Goal: Task Accomplishment & Management: Manage account settings

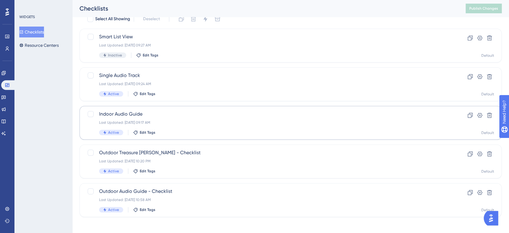
scroll to position [30, 0]
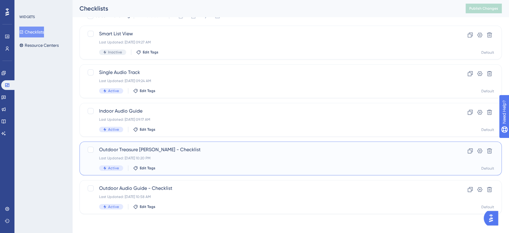
click at [154, 151] on span "Outdoor Treasure Hunt - Checklist" at bounding box center [266, 149] width 335 height 7
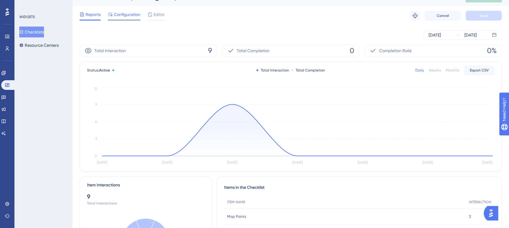
scroll to position [14, 0]
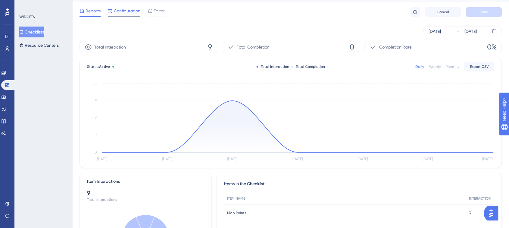
click at [125, 22] on div "Sep 12 2025 Sep 18 2025" at bounding box center [291, 31] width 423 height 19
click at [126, 12] on span "Configuration" at bounding box center [127, 10] width 27 height 7
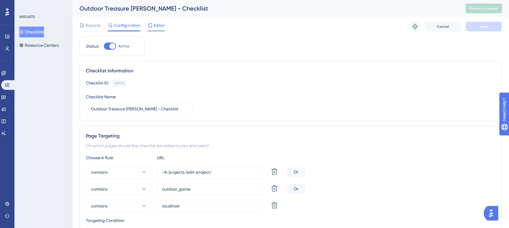
click at [154, 27] on span "Editor" at bounding box center [159, 25] width 11 height 7
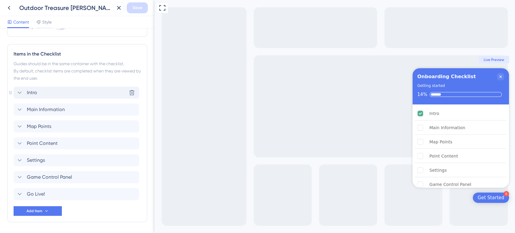
click at [34, 91] on span "Intro" at bounding box center [32, 92] width 10 height 7
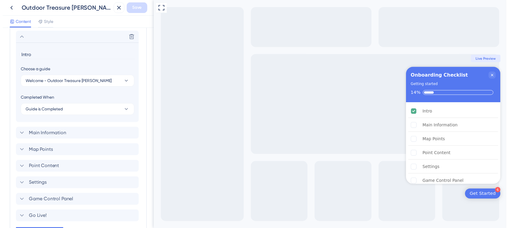
scroll to position [195, 0]
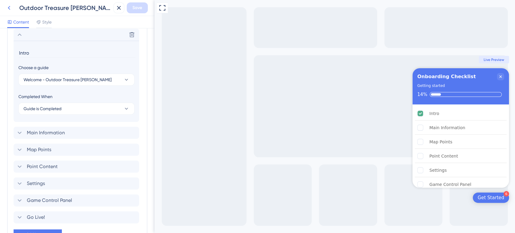
click at [9, 6] on icon at bounding box center [8, 7] width 7 height 7
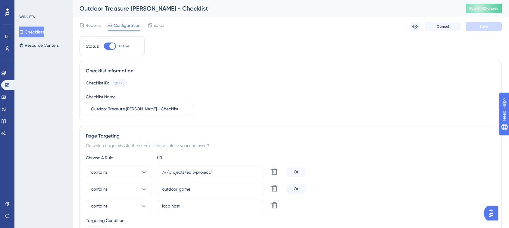
click at [24, 58] on div "WIDGETS Checklists Resource Centers" at bounding box center [43, 114] width 58 height 228
click at [30, 48] on button "Resource Centers" at bounding box center [38, 45] width 39 height 11
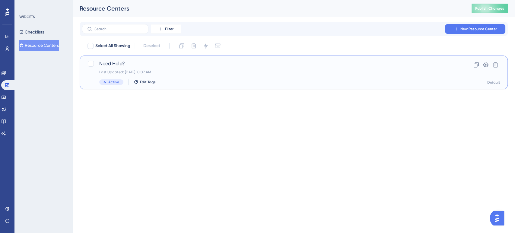
click at [117, 70] on div "Last Updated: Sep 10 2025, 10:07 AM" at bounding box center [269, 72] width 340 height 5
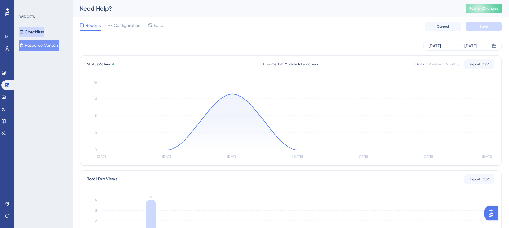
click at [29, 33] on button "Checklists" at bounding box center [31, 32] width 25 height 11
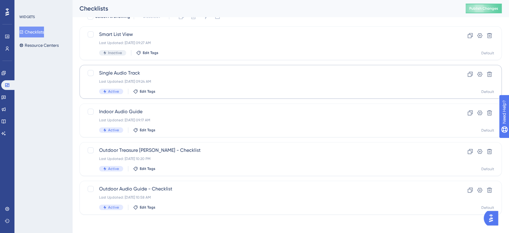
scroll to position [30, 0]
click at [138, 149] on span "Outdoor Treasure Hunt - Checklist" at bounding box center [266, 149] width 335 height 7
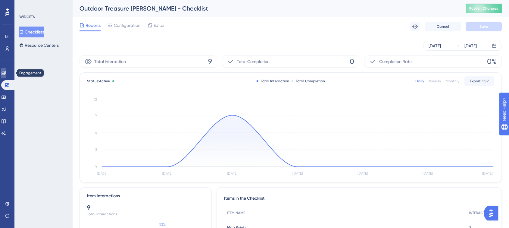
click at [3, 76] on link at bounding box center [3, 73] width 5 height 10
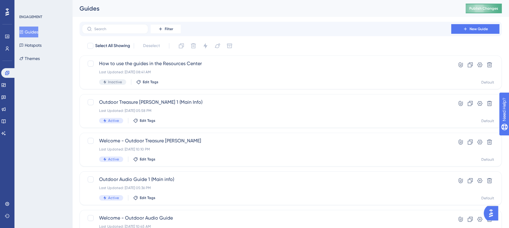
click at [487, 10] on span "Publish Changes" at bounding box center [484, 8] width 29 height 5
click at [127, 30] on input "text" at bounding box center [118, 29] width 49 height 4
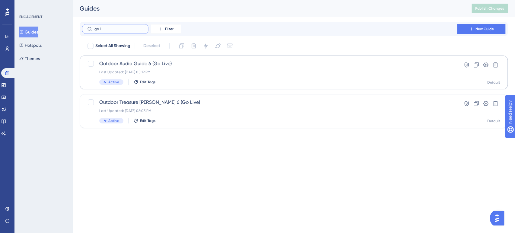
type input "go l"
click at [141, 64] on span "Outdoor Audio Guide 6 (Go Live)" at bounding box center [269, 63] width 340 height 7
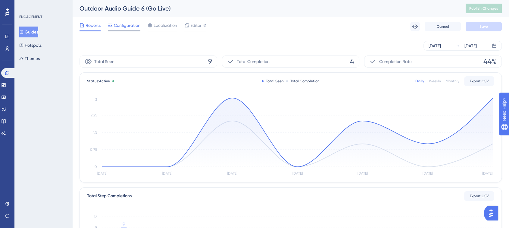
click at [125, 28] on span "Configuration" at bounding box center [127, 25] width 27 height 7
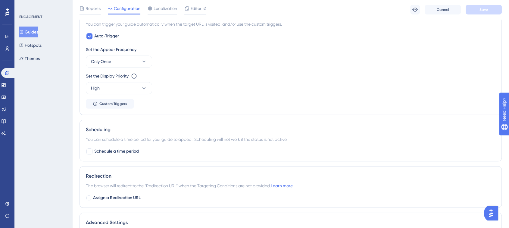
scroll to position [323, 0]
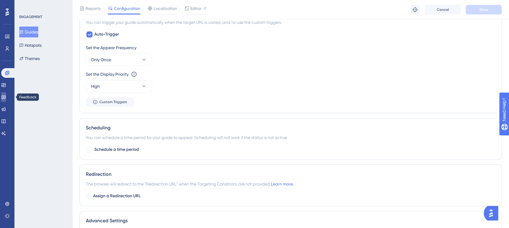
click at [6, 96] on icon at bounding box center [3, 97] width 5 height 5
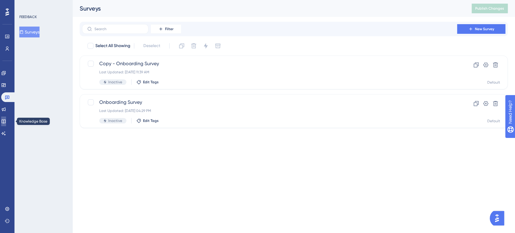
click at [6, 121] on icon at bounding box center [3, 121] width 5 height 5
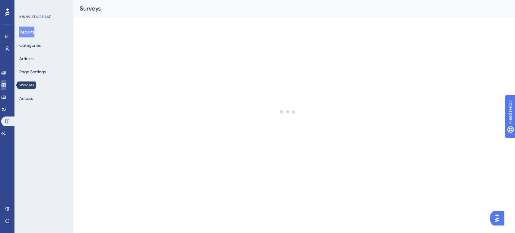
click at [5, 83] on link at bounding box center [3, 85] width 5 height 10
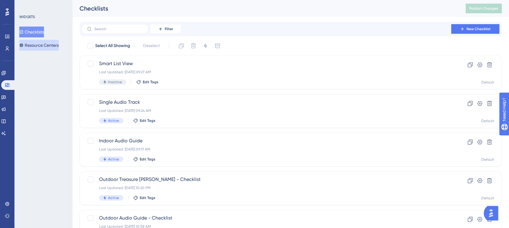
click at [47, 45] on button "Resource Centers" at bounding box center [38, 45] width 39 height 11
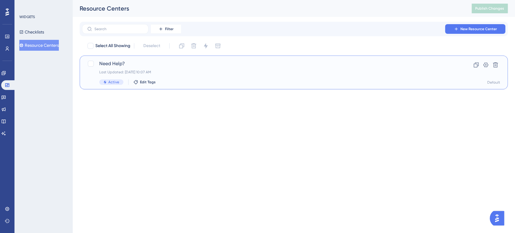
click at [133, 69] on div "Need Help? Last Updated: Sep 10 2025, 10:07 AM Active Edit Tags" at bounding box center [269, 72] width 340 height 25
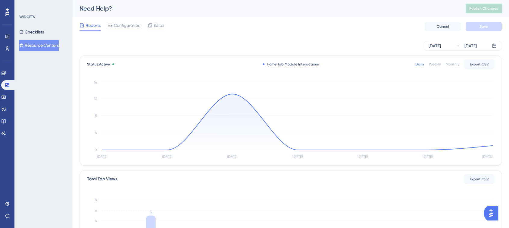
click at [427, 14] on div "Need Help? Publish Changes" at bounding box center [290, 8] width 437 height 17
click at [2, 70] on link at bounding box center [3, 73] width 5 height 10
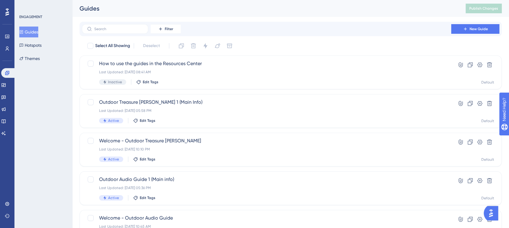
click at [412, 22] on div "Filter New Guide" at bounding box center [291, 29] width 423 height 14
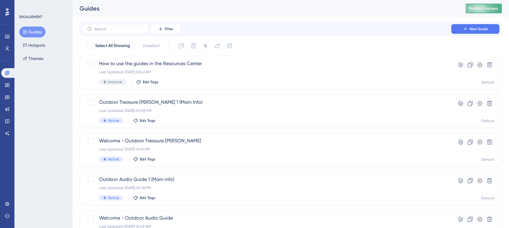
click at [491, 7] on span "Publish Changes" at bounding box center [484, 8] width 29 height 5
click at [493, 215] on img "Open AI Assistant Launcher" at bounding box center [491, 213] width 11 height 11
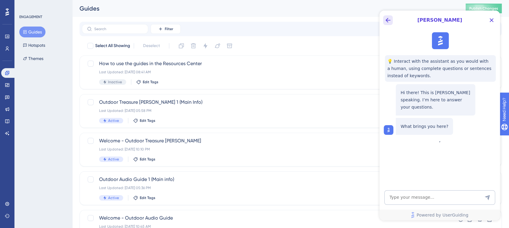
click at [391, 21] on icon "Back Button" at bounding box center [388, 20] width 7 height 7
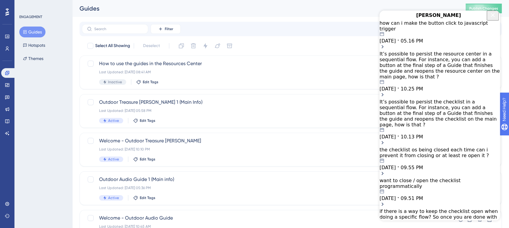
click at [446, 68] on div "It’s possible to persist the resource center in a sequential flow. For instance…" at bounding box center [440, 71] width 121 height 41
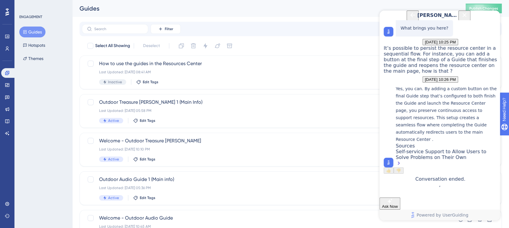
scroll to position [2, 0]
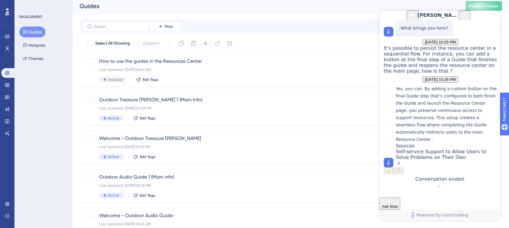
click at [402, 160] on icon at bounding box center [399, 163] width 6 height 6
click at [446, 149] on div "Self-service Support to Allow Users to Solve Problems on Their Own" at bounding box center [446, 158] width 101 height 19
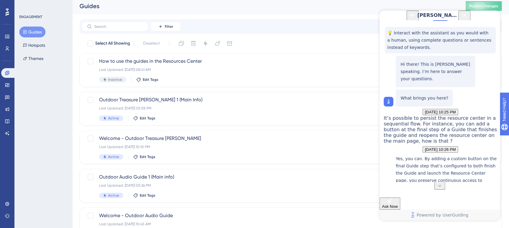
scroll to position [31, 0]
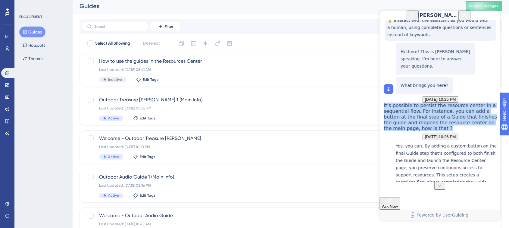
drag, startPoint x: 420, startPoint y: 121, endPoint x: 457, endPoint y: 164, distance: 56.4
click at [457, 131] on div "It’s possible to persist the resource center in a sequential flow. For instance…" at bounding box center [440, 116] width 113 height 29
copy span "It’s possible to persist the resource center in a sequential flow. For instance…"
click at [398, 204] on span "Ask Now" at bounding box center [390, 206] width 16 height 5
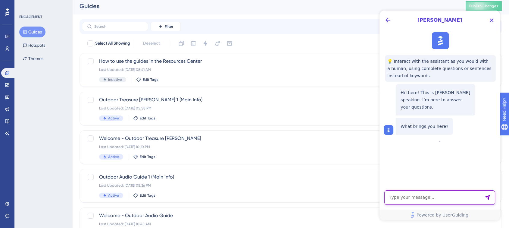
click at [419, 201] on textarea "AI Assistant Text Input" at bounding box center [440, 197] width 111 height 14
paste textarea "It’s possible to persist the resource center in a sequential flow. For instance…"
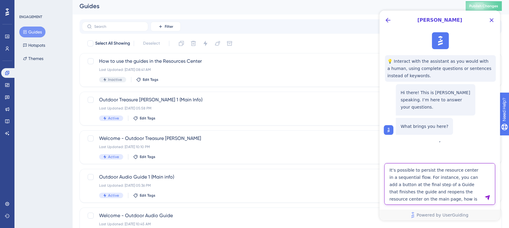
type textarea "It’s possible to persist the resource center in a sequential flow. For instance…"
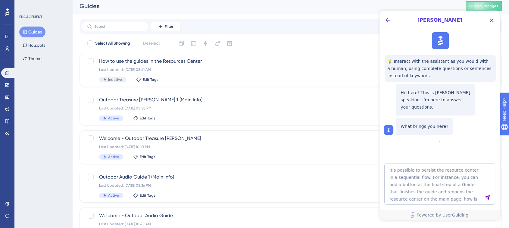
click at [485, 197] on icon "Send Message" at bounding box center [488, 197] width 6 height 6
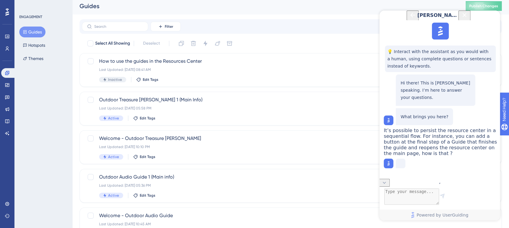
scroll to position [27, 0]
click at [388, 180] on icon at bounding box center [385, 183] width 6 height 6
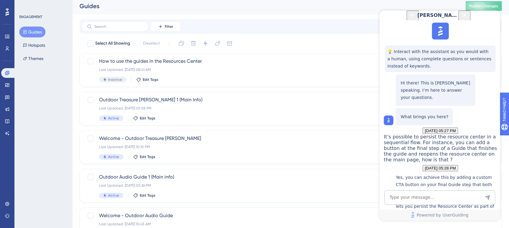
scroll to position [138, 0]
click at [5, 86] on icon at bounding box center [7, 85] width 4 height 4
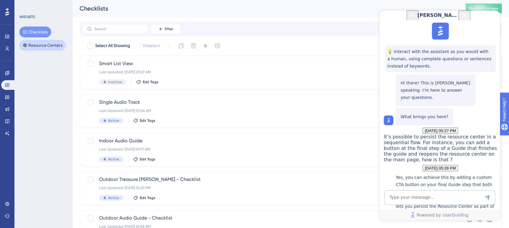
click at [38, 48] on button "Resource Centers" at bounding box center [42, 45] width 47 height 11
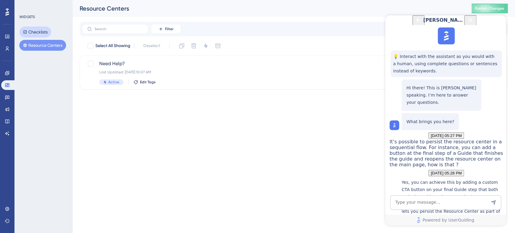
click at [34, 35] on button "Checklists" at bounding box center [35, 32] width 32 height 11
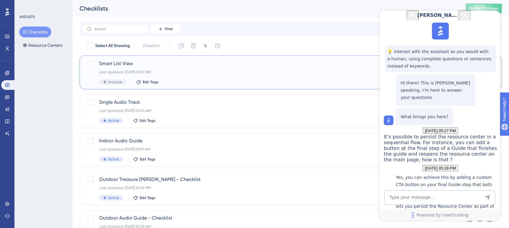
click at [137, 67] on span "Smart List View" at bounding box center [266, 63] width 335 height 7
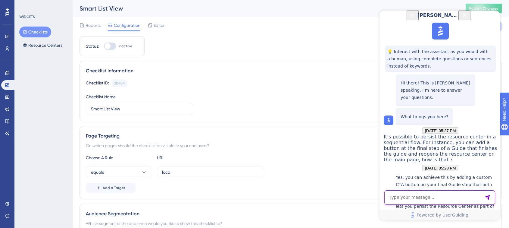
click at [422, 195] on textarea "AI Assistant Text Input" at bounding box center [440, 197] width 111 height 14
type textarea "whjat"
type textarea "what about the checklist ?"
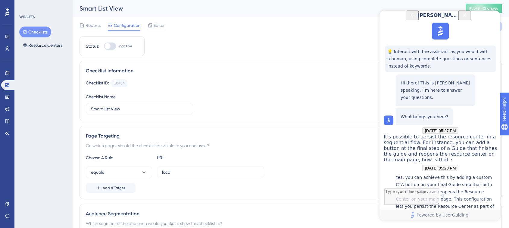
scroll to position [178, 0]
click at [409, 19] on icon "Back Button" at bounding box center [412, 14] width 7 height 7
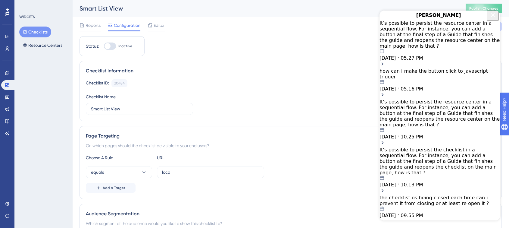
click at [454, 99] on div "It’s possible to persist the resource center in a sequential flow. For instance…" at bounding box center [440, 119] width 121 height 41
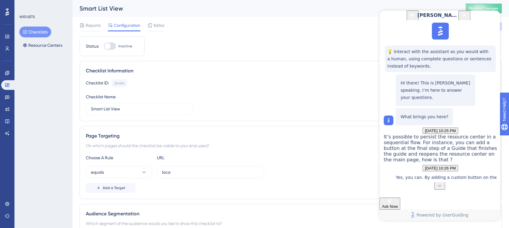
scroll to position [151, 0]
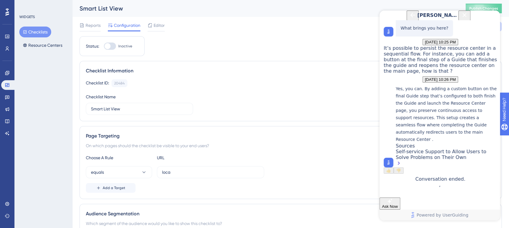
click at [411, 17] on icon "Back Button" at bounding box center [413, 15] width 5 height 5
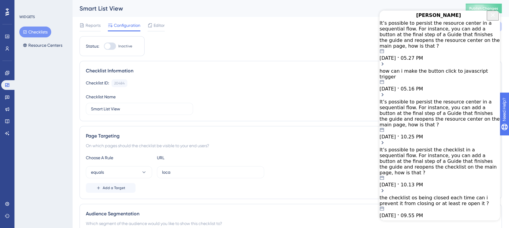
click at [443, 147] on div "It’s possible to persist the checklist in a sequential flow. For instance, you …" at bounding box center [440, 167] width 121 height 41
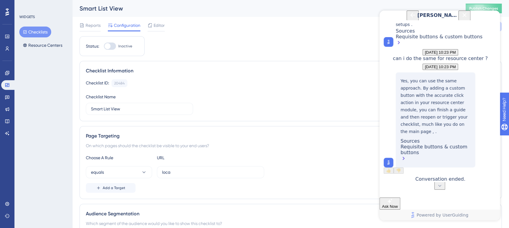
scroll to position [297, 0]
click at [411, 17] on icon "Back Button" at bounding box center [413, 15] width 5 height 5
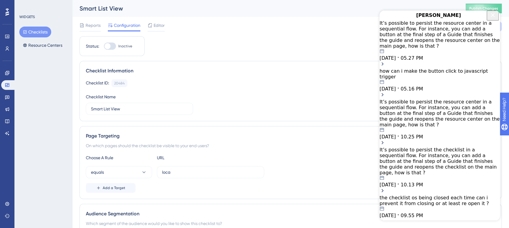
click at [423, 55] on span "05.27 PM" at bounding box center [412, 58] width 22 height 6
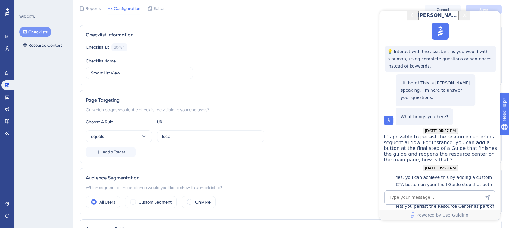
scroll to position [39, 0]
click at [409, 19] on icon "Back Button" at bounding box center [412, 14] width 7 height 7
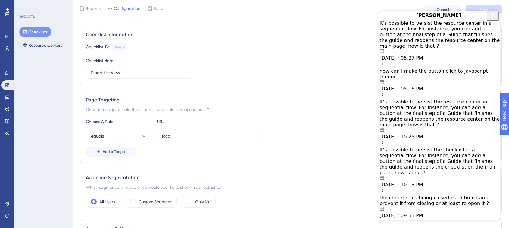
scroll to position [0, 0]
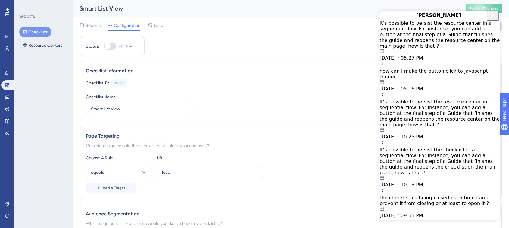
click at [445, 68] on div "how can i make the button click to javascript trigger" at bounding box center [440, 73] width 121 height 11
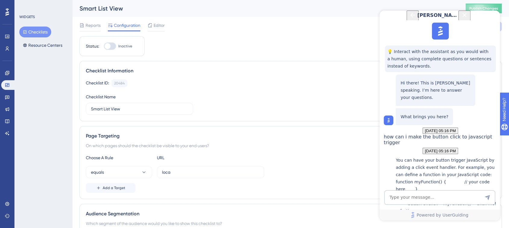
scroll to position [159, 0]
click at [468, 19] on icon "Close Button" at bounding box center [464, 14] width 7 height 7
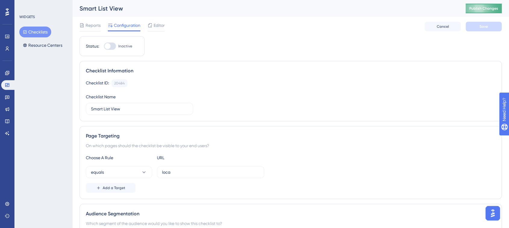
click at [485, 7] on span "Publish Changes" at bounding box center [484, 8] width 29 height 5
click at [49, 46] on button "Resource Centers" at bounding box center [42, 45] width 47 height 11
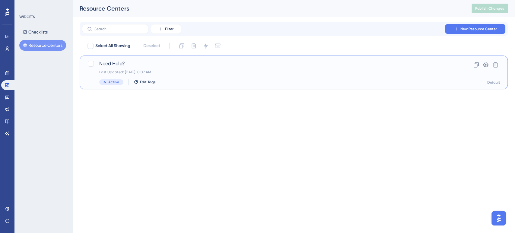
click at [138, 62] on span "Need Help?" at bounding box center [269, 63] width 340 height 7
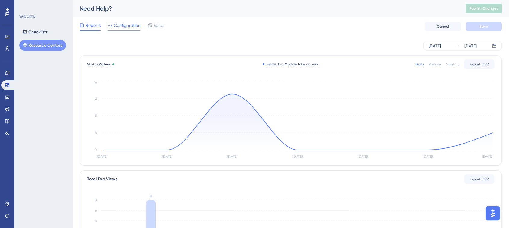
click at [123, 27] on span "Configuration" at bounding box center [127, 25] width 27 height 7
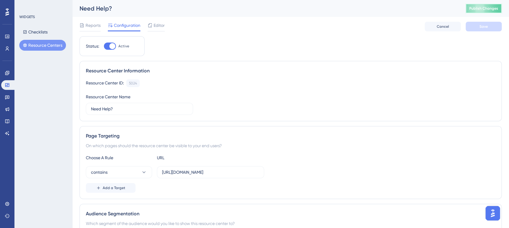
click at [489, 10] on span "Publish Changes" at bounding box center [484, 8] width 29 height 5
click at [35, 33] on button "Checklists" at bounding box center [35, 32] width 32 height 11
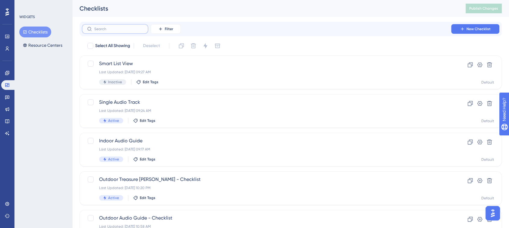
click at [115, 27] on input "text" at bounding box center [118, 29] width 49 height 4
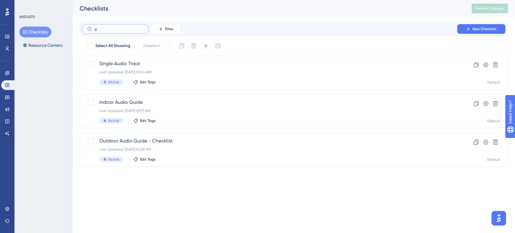
type input "go"
checkbox input "true"
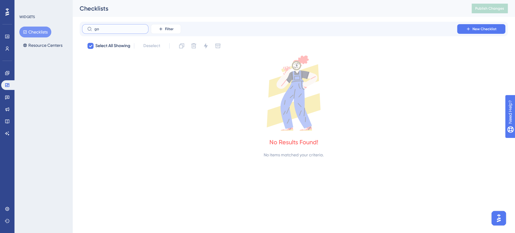
type input "g"
checkbox input "false"
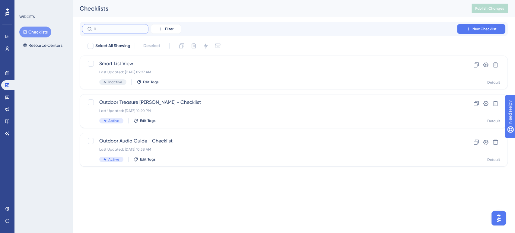
type input "liv"
checkbox input "true"
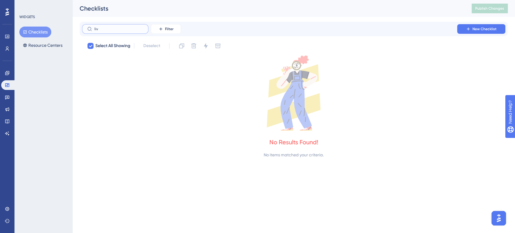
type input "li"
checkbox input "false"
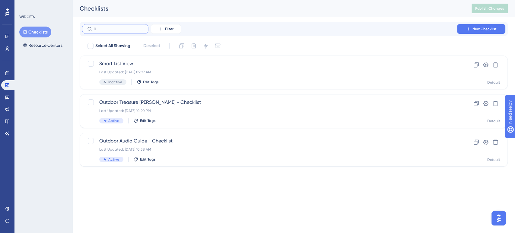
type input "l"
type input "au"
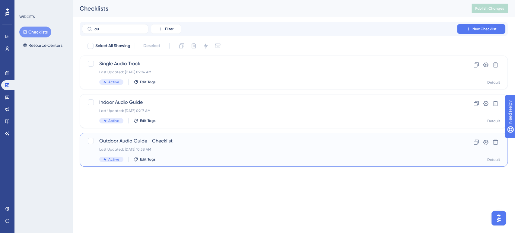
click at [134, 142] on span "Outdoor Audio Guide - Checklist" at bounding box center [269, 140] width 340 height 7
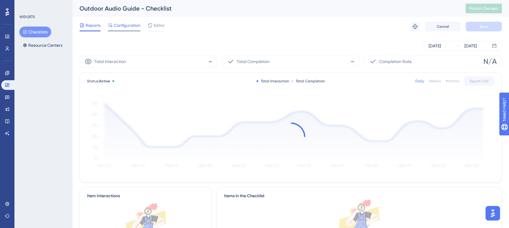
click at [128, 24] on span "Configuration" at bounding box center [127, 25] width 27 height 7
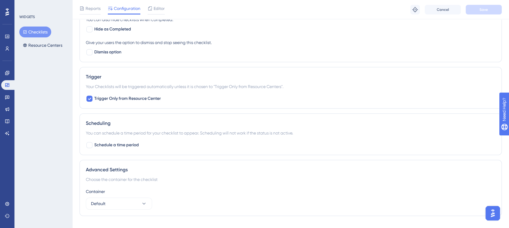
scroll to position [335, 0]
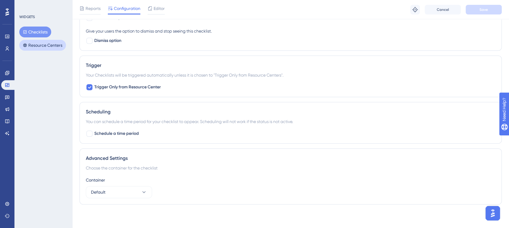
click at [53, 46] on button "Resource Centers" at bounding box center [42, 45] width 47 height 11
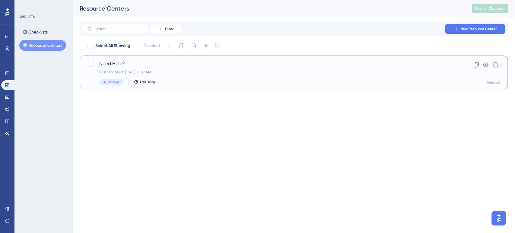
click at [118, 65] on span "Need Help?" at bounding box center [269, 63] width 340 height 7
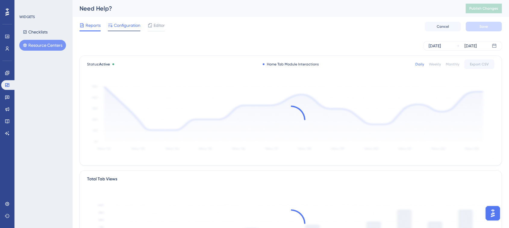
click at [125, 23] on span "Configuration" at bounding box center [127, 25] width 27 height 7
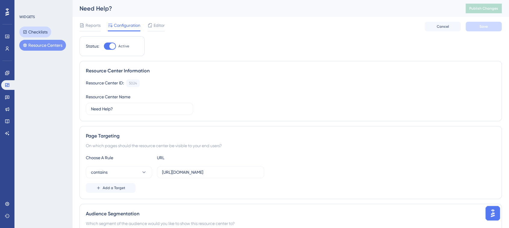
click at [48, 32] on button "Checklists" at bounding box center [35, 32] width 32 height 11
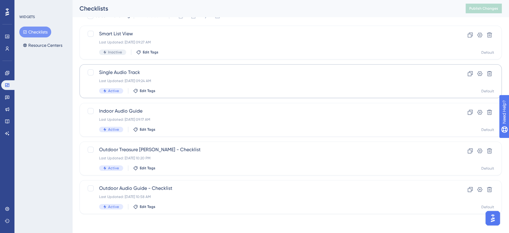
scroll to position [30, 0]
click at [148, 187] on span "Outdoor Audio Guide - Checklist" at bounding box center [266, 188] width 335 height 7
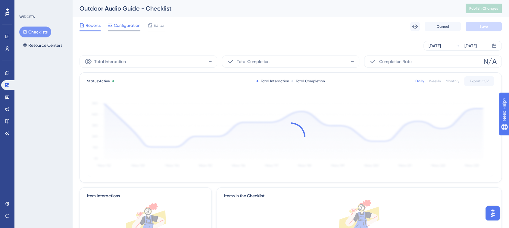
click at [126, 24] on span "Configuration" at bounding box center [127, 25] width 27 height 7
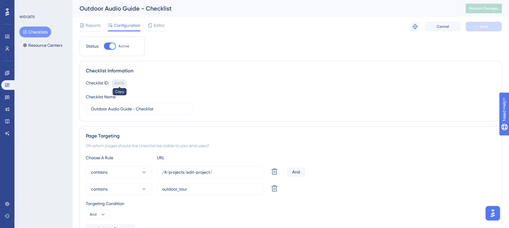
click at [121, 83] on div "20474" at bounding box center [119, 83] width 10 height 5
click at [497, 10] on span "Publish Changes" at bounding box center [484, 8] width 29 height 5
click at [492, 7] on span "Publish Changes" at bounding box center [484, 8] width 29 height 5
